Goal: Transaction & Acquisition: Purchase product/service

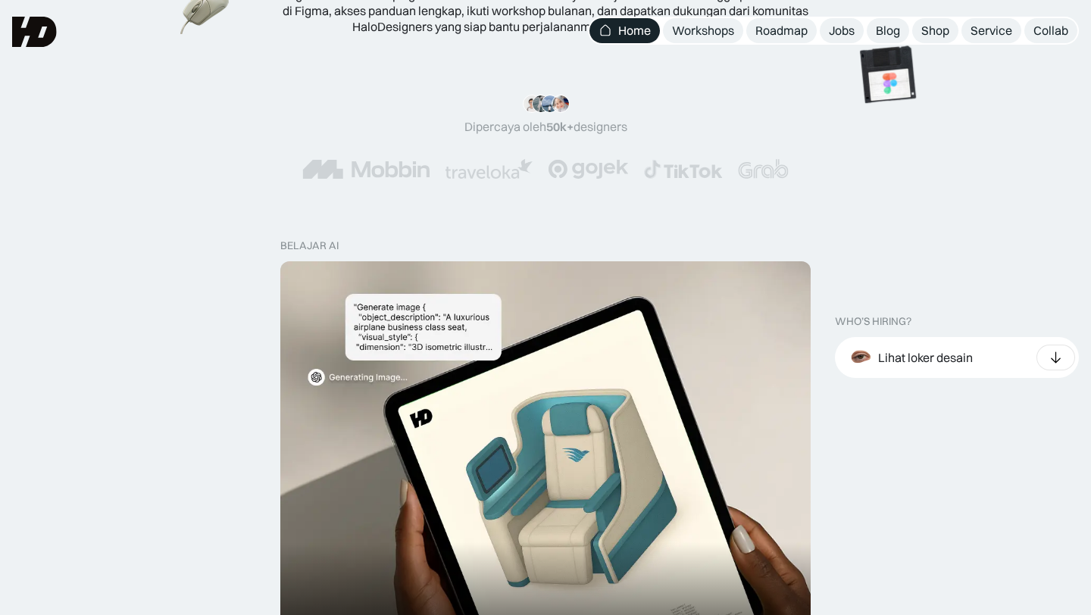
scroll to position [164, 0]
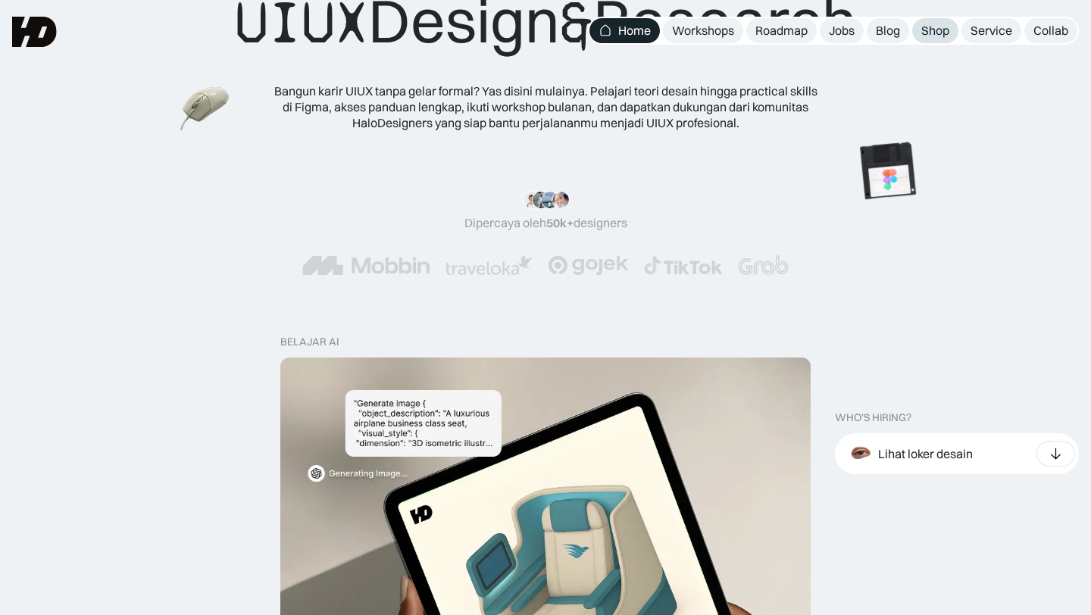
click at [933, 25] on div "Shop" at bounding box center [935, 31] width 28 height 16
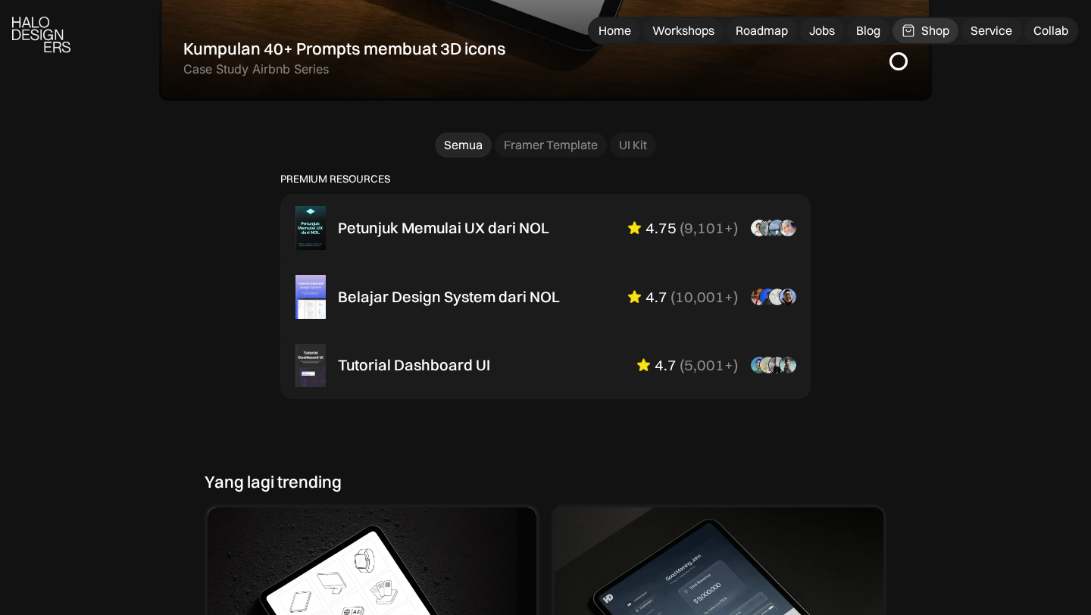
scroll to position [953, 0]
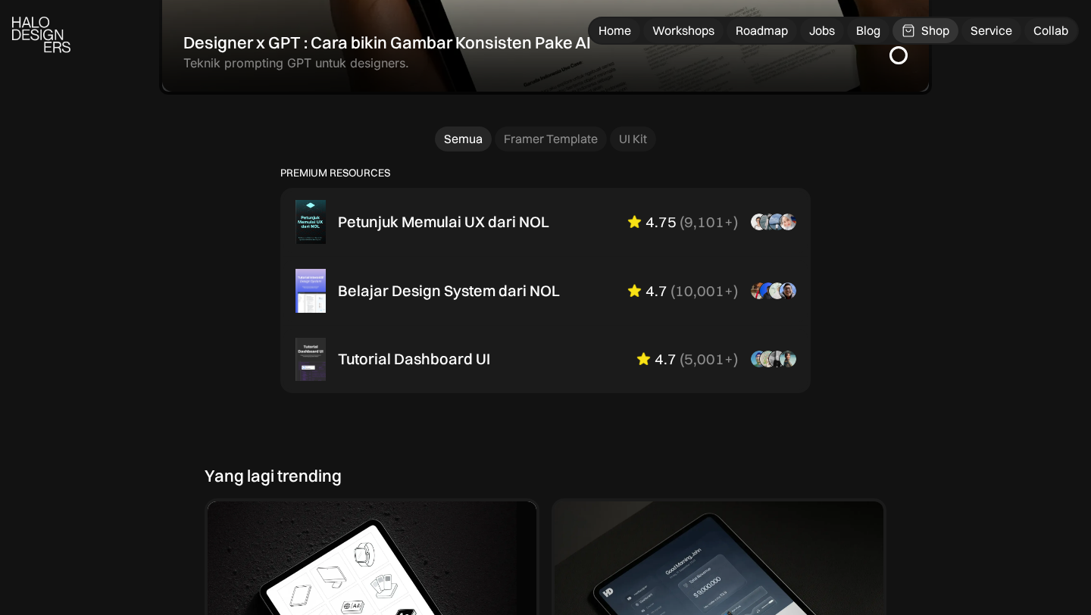
click at [749, 420] on div "PREMIUM RESOURCES Petunjuk Memulai UX dari NOL 25% OFF 4.75 ( 9,101+ ) “Overall…" at bounding box center [546, 311] width 682 height 288
click at [562, 290] on div "Belajar Design System dari NOL 4.7 ( 10,001+ ) “Aku suka interactive tutorial g…" at bounding box center [567, 291] width 458 height 18
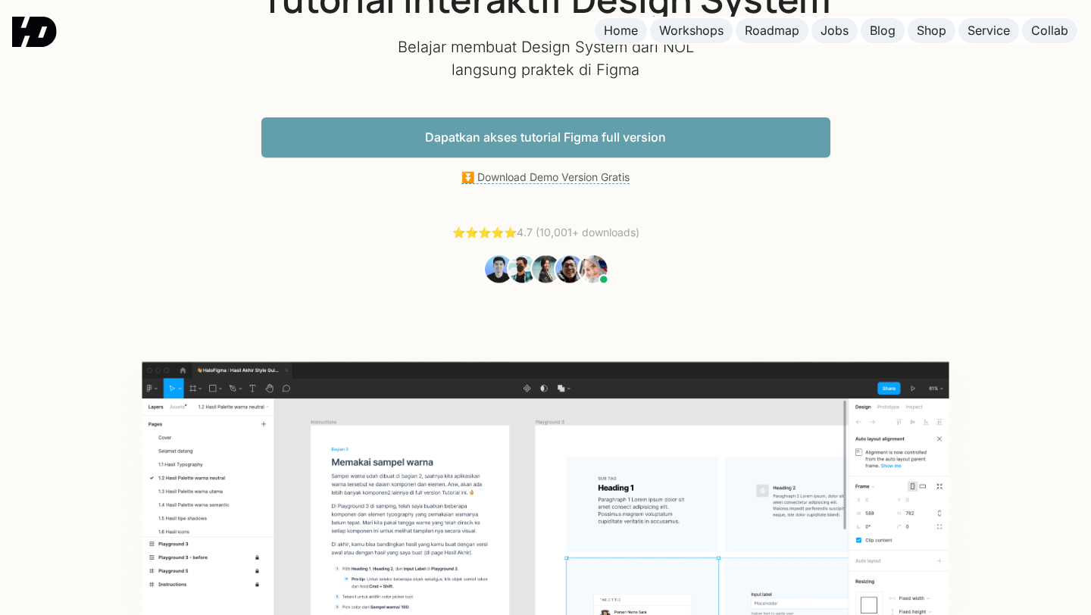
scroll to position [145, 0]
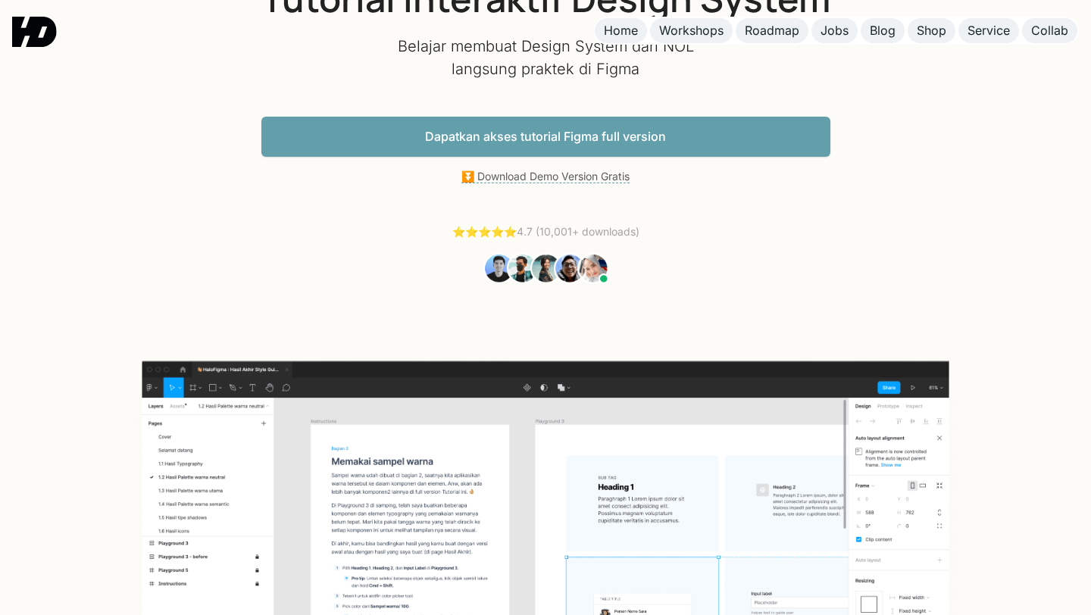
click at [694, 135] on link "Dapatkan akses tutorial Figma full version" at bounding box center [545, 137] width 569 height 40
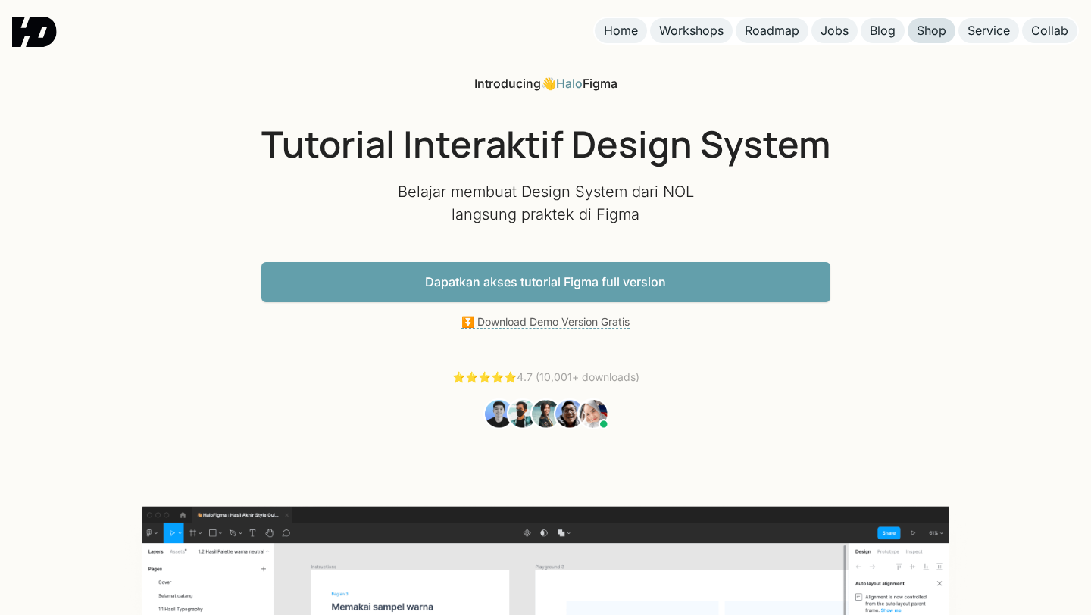
click at [922, 34] on div "Shop" at bounding box center [932, 31] width 30 height 16
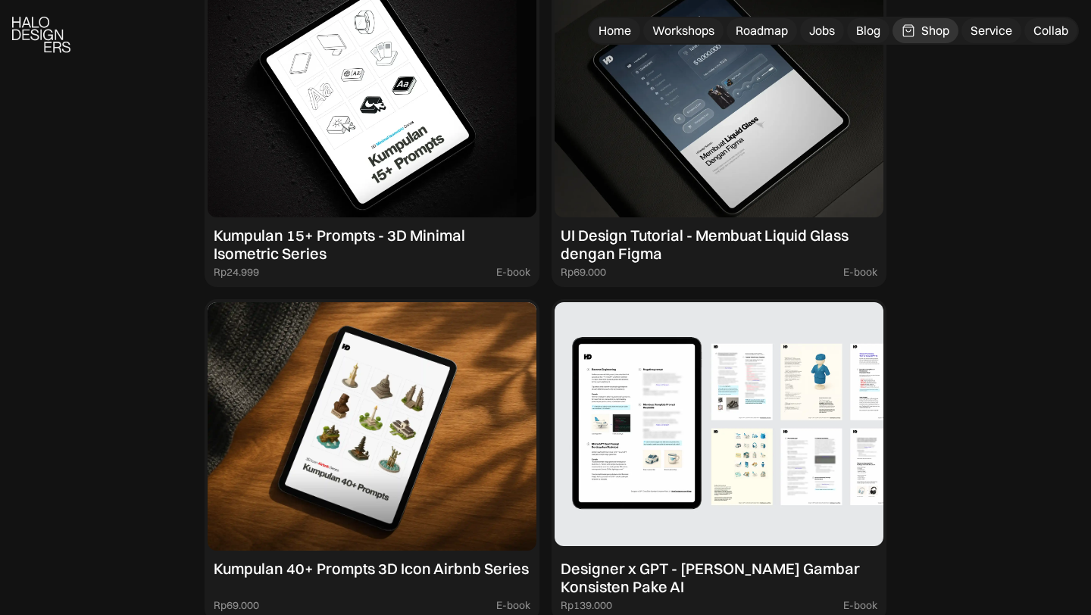
scroll to position [1488, 0]
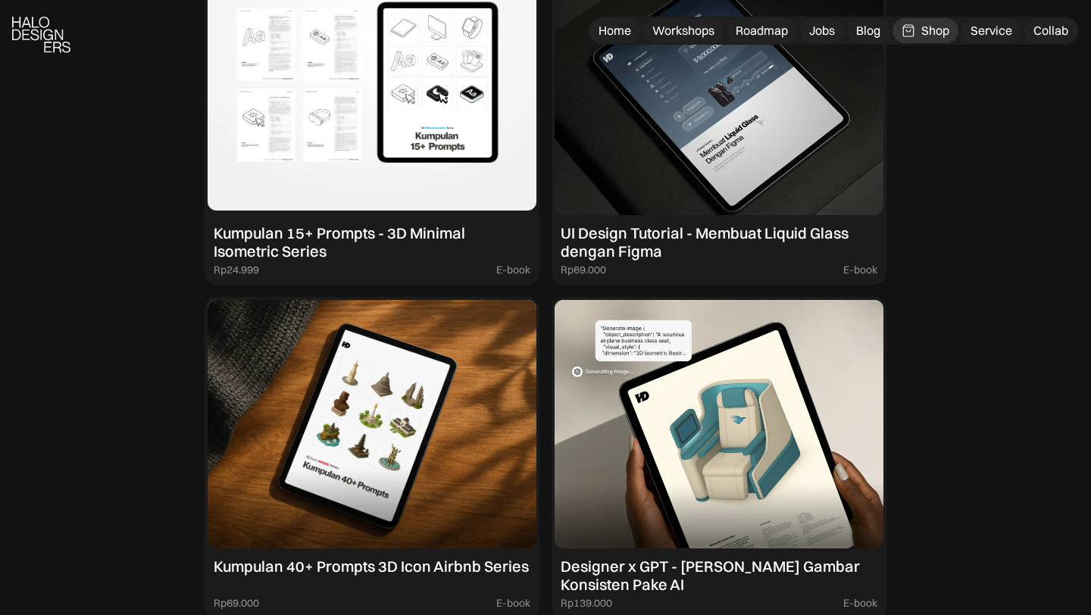
click at [436, 185] on img at bounding box center [372, 91] width 329 height 249
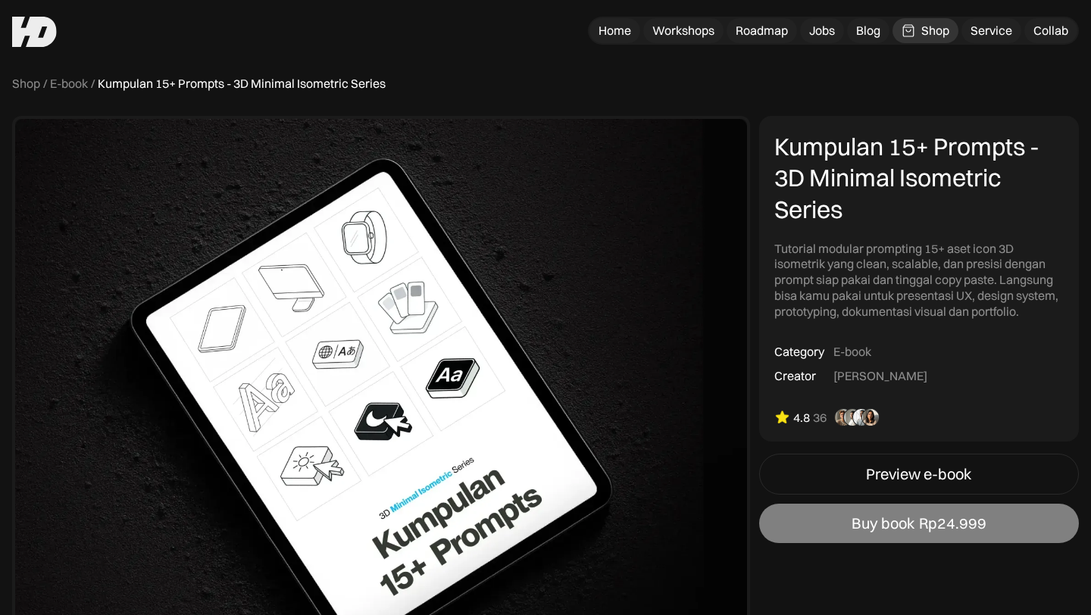
click at [917, 530] on link "Buy book Rp24.999" at bounding box center [919, 523] width 320 height 39
